Goal: Information Seeking & Learning: Learn about a topic

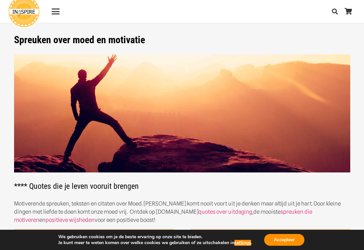
click at [240, 244] on button "settings" at bounding box center [242, 243] width 17 height 6
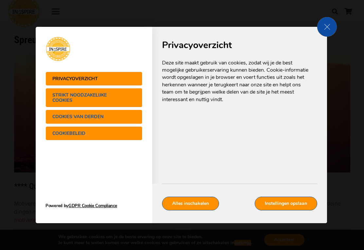
click at [84, 94] on span "Strikt noodzakelijke cookies" at bounding box center [87, 98] width 70 height 10
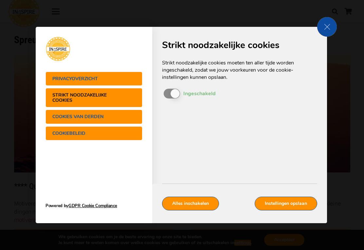
click at [111, 113] on button "Cookies van derden" at bounding box center [94, 117] width 97 height 14
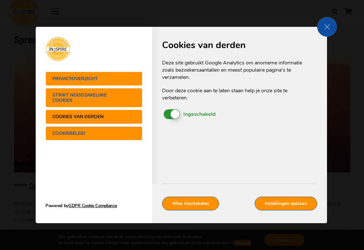
click at [162, 114] on div "In-/uitschakelen cookies Ingeschakeld Uitgeschakeld" at bounding box center [234, 115] width 145 height 15
click at [168, 114] on span "Ingeschakeld Uitgeschakeld" at bounding box center [172, 114] width 16 height 10
click at [0, 0] on input "In-/uitschakelen cookies Ingeschakeld Uitgeschakeld" at bounding box center [0, 0] width 0 height 0
click at [119, 138] on button "Cookiebeleid" at bounding box center [94, 133] width 97 height 14
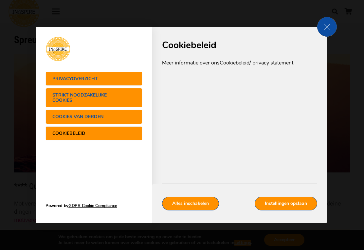
click at [110, 137] on button "Cookiebeleid" at bounding box center [94, 133] width 97 height 14
click at [123, 77] on button "Privacyoverzicht" at bounding box center [94, 79] width 97 height 14
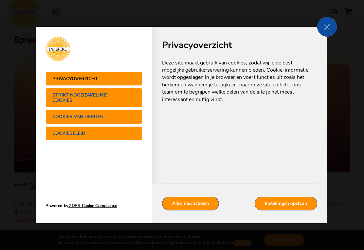
click at [294, 206] on button "Instellingen opslaan" at bounding box center [286, 204] width 63 height 14
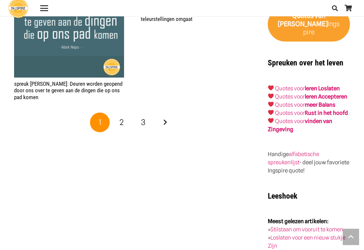
scroll to position [1026, 0]
click at [165, 122] on link "Volgende" at bounding box center [165, 123] width 20 height 20
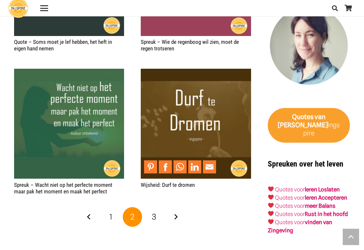
scroll to position [929, 0]
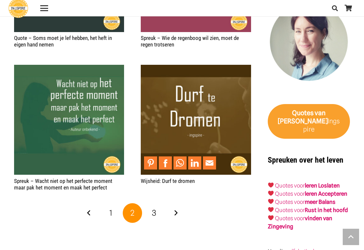
click at [178, 208] on link "Volgende" at bounding box center [176, 213] width 20 height 20
